Goal: Task Accomplishment & Management: Use online tool/utility

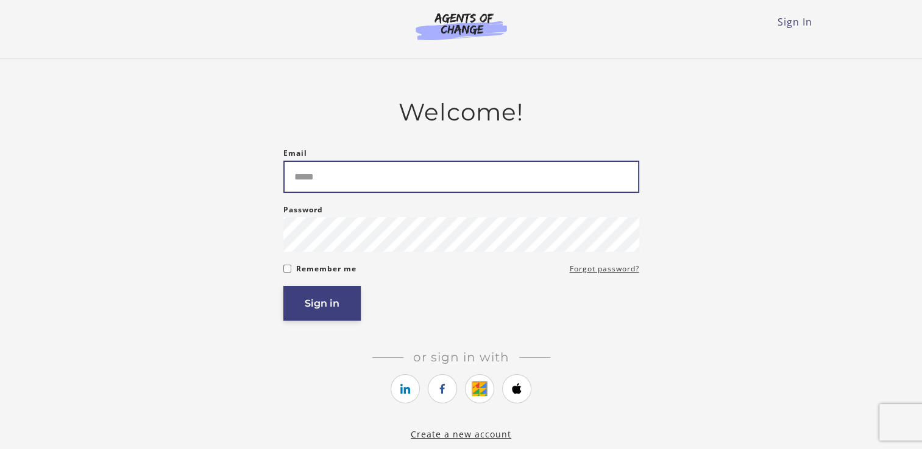
type input "**********"
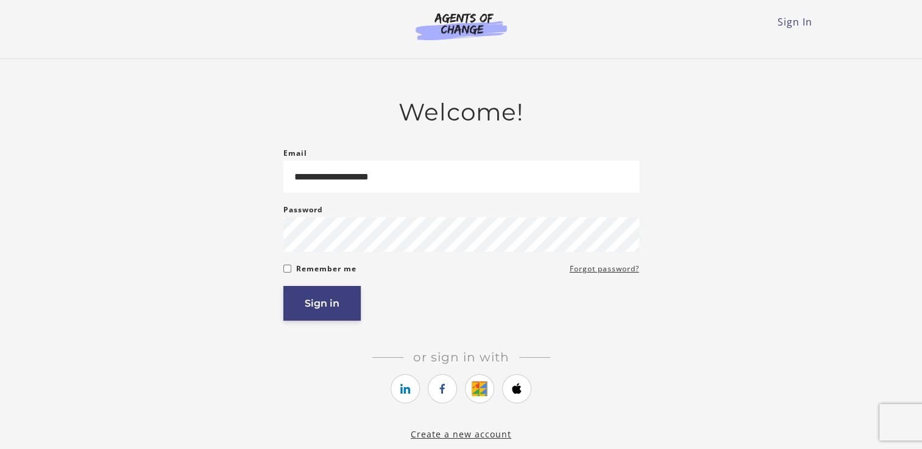
click at [319, 310] on button "Sign in" at bounding box center [321, 303] width 77 height 35
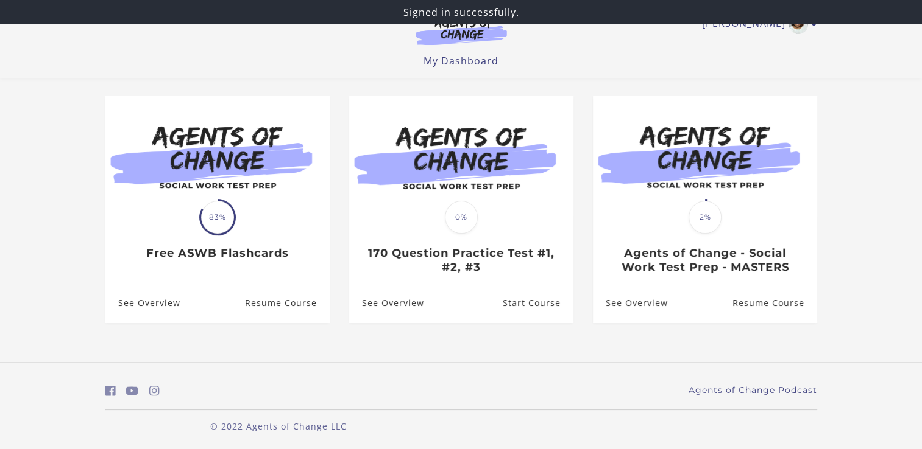
scroll to position [96, 0]
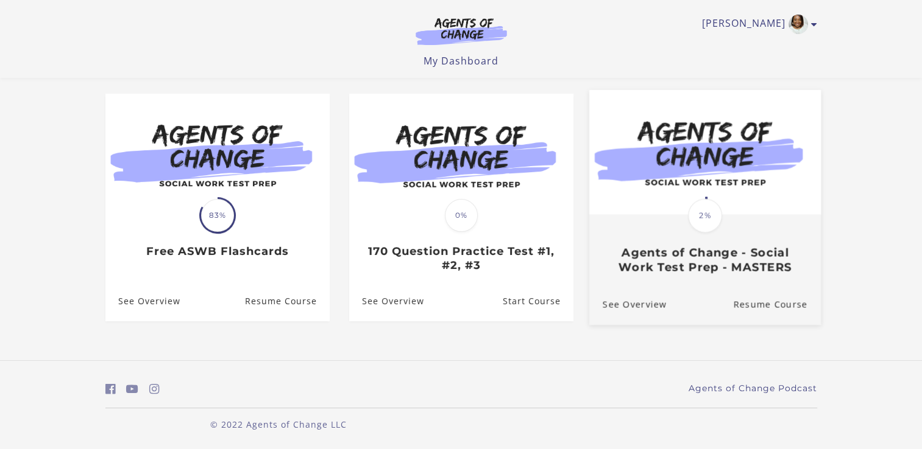
click at [655, 250] on h3 "Agents of Change - Social Work Test Prep - MASTERS" at bounding box center [704, 260] width 205 height 28
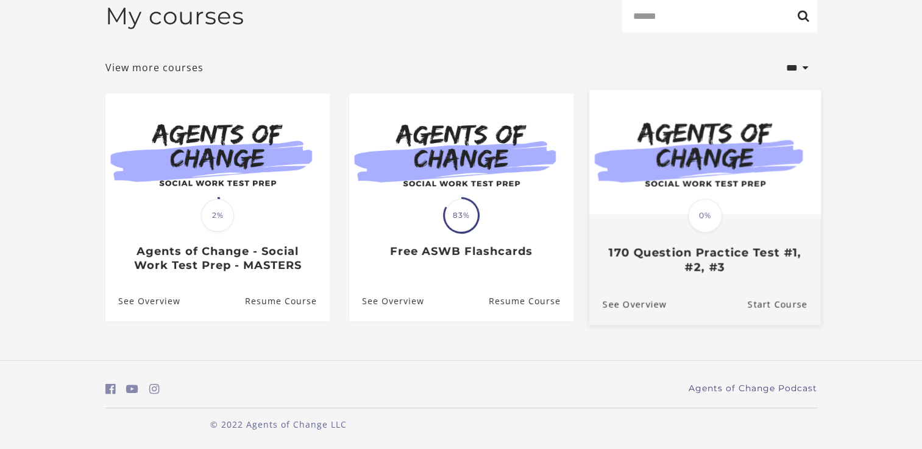
click at [699, 273] on h3 "170 Question Practice Test #1, #2, #3" at bounding box center [704, 260] width 205 height 28
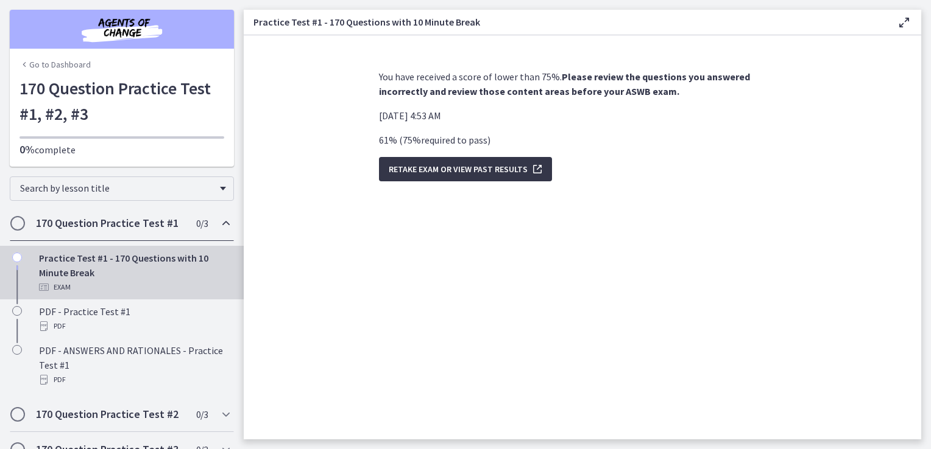
click at [453, 172] on span "Retake Exam OR View Past Results" at bounding box center [458, 169] width 139 height 15
